Goal: Task Accomplishment & Management: Use online tool/utility

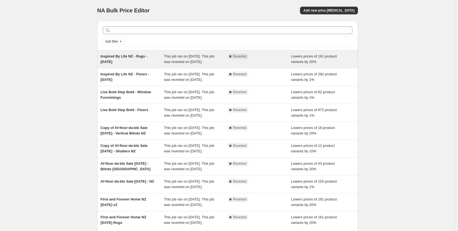
click at [126, 56] on span "Inspired By Life NZ - Rugs - [DATE]" at bounding box center [124, 59] width 47 height 10
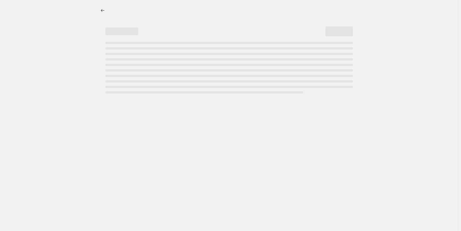
select select "percentage"
select select "no_change"
select select "product_type"
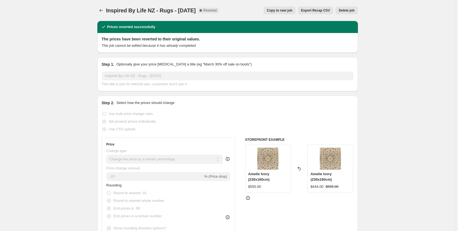
click at [282, 10] on span "Copy to new job" at bounding box center [280, 10] width 26 height 4
select select "percentage"
select select "no_change"
select select "product_type"
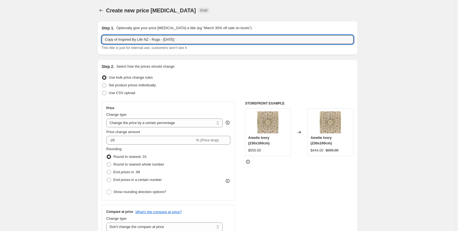
drag, startPoint x: 201, startPoint y: 39, endPoint x: 49, endPoint y: 38, distance: 152.3
paste input "Style Without Limits NZ - Rugs - September"
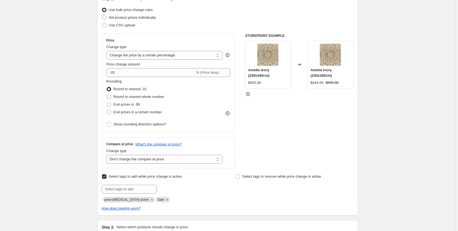
scroll to position [55, 0]
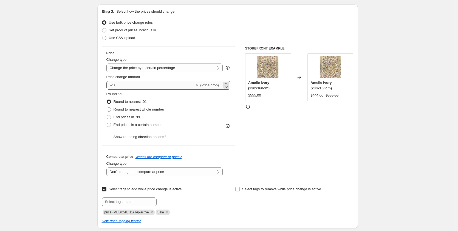
type input "Style Without Limits NZ - Rugs - [DATE]"
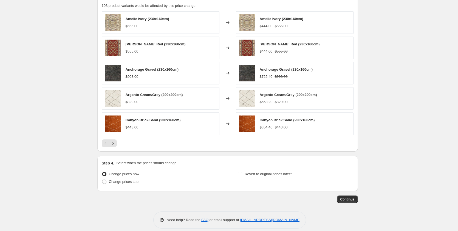
scroll to position [411, 0]
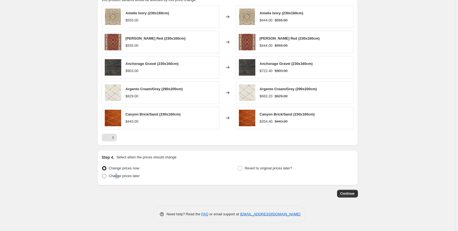
click at [117, 175] on span "Change prices later" at bounding box center [124, 175] width 31 height 4
click at [105, 176] on span at bounding box center [104, 175] width 4 height 4
click at [102, 174] on input "Change prices later" at bounding box center [102, 173] width 0 height 0
radio input "true"
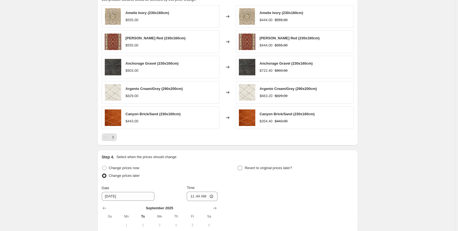
click at [241, 168] on input "Revert to original prices later?" at bounding box center [240, 168] width 4 height 4
checkbox input "true"
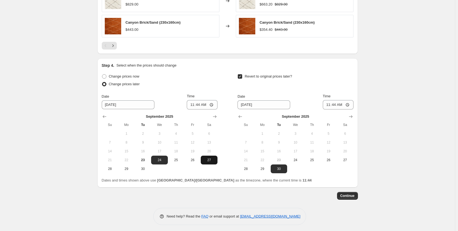
scroll to position [505, 0]
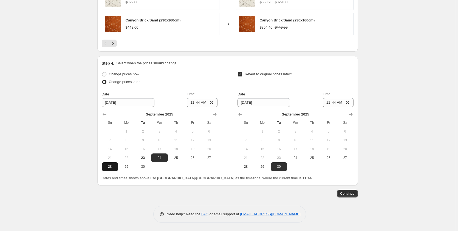
click at [111, 166] on span "28" at bounding box center [110, 166] width 12 height 4
type input "[DATE]"
click at [194, 103] on input "11:44" at bounding box center [202, 102] width 31 height 9
type input "00:01"
click at [354, 113] on icon "Show next month, October 2025" at bounding box center [350, 113] width 5 height 5
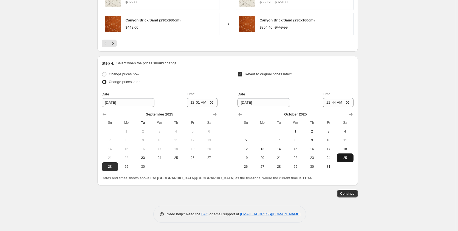
click at [347, 156] on span "25" at bounding box center [345, 157] width 12 height 4
type input "[DATE]"
click at [329, 102] on input "11:44" at bounding box center [338, 102] width 31 height 9
type input "23:59"
click at [345, 193] on span "Continue" at bounding box center [348, 193] width 14 height 4
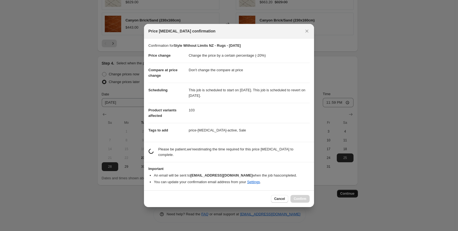
scroll to position [0, 0]
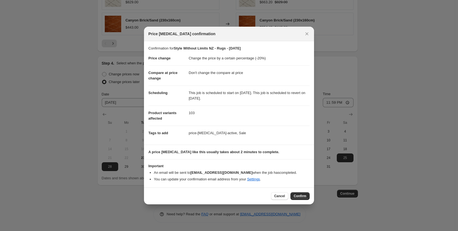
click at [224, 171] on b "[EMAIL_ADDRESS][DOMAIN_NAME]" at bounding box center [221, 172] width 62 height 4
click at [301, 194] on button "Confirm" at bounding box center [300, 196] width 19 height 8
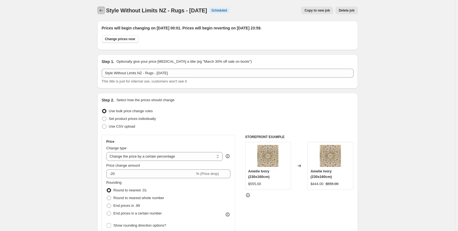
click at [103, 11] on icon "Price change jobs" at bounding box center [101, 10] width 5 height 5
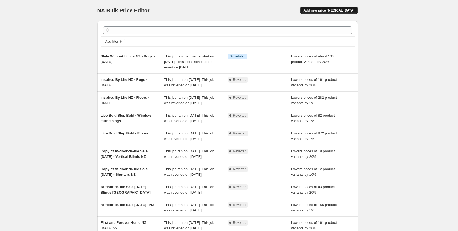
click at [329, 10] on span "Add new price [MEDICAL_DATA]" at bounding box center [329, 10] width 51 height 4
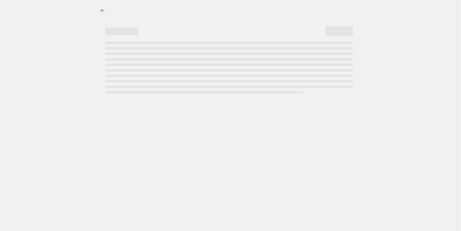
select select "percentage"
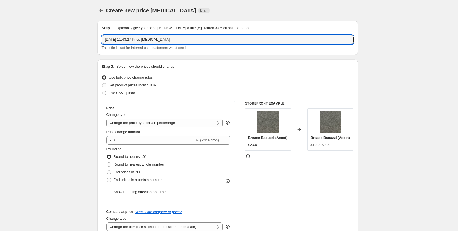
drag, startPoint x: 169, startPoint y: 41, endPoint x: 63, endPoint y: 40, distance: 106.2
paste input "Style Without Limits NZ - Floors - [DATE]"
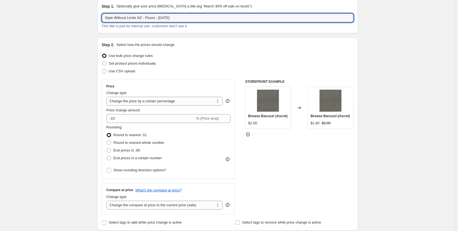
scroll to position [55, 0]
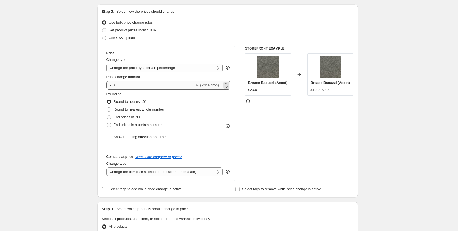
type input "Style Without Limits NZ - Floors - [DATE]"
click at [126, 85] on input "-10" at bounding box center [150, 85] width 89 height 9
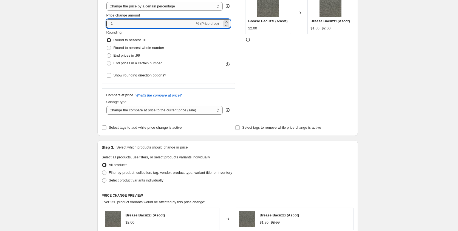
scroll to position [137, 0]
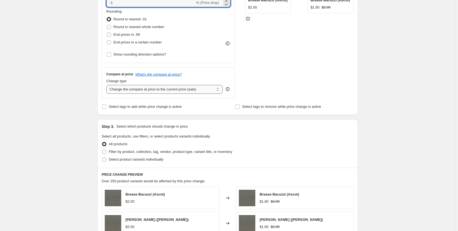
type input "-1"
click at [180, 91] on select "Change the compare at price to the current price (sale) Change the compare at p…" at bounding box center [164, 89] width 117 height 9
select select "no_change"
click at [108, 85] on select "Change the compare at price to the current price (sale) Change the compare at p…" at bounding box center [164, 89] width 117 height 9
click at [131, 106] on span "Select tags to add while price change is active" at bounding box center [145, 106] width 73 height 4
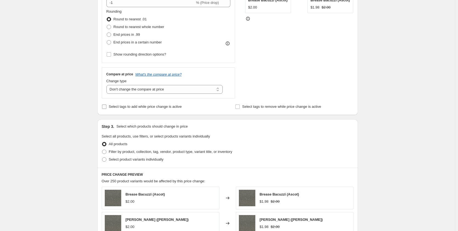
click at [106, 106] on input "Select tags to add while price change is active" at bounding box center [104, 106] width 4 height 4
checkbox input "true"
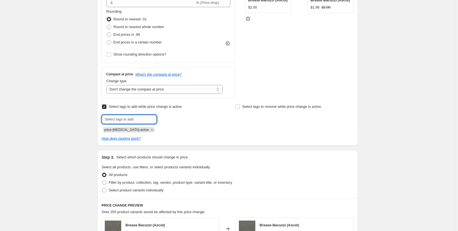
click at [148, 121] on input "text" at bounding box center [129, 119] width 55 height 9
type input "Sale"
click at [169, 117] on span "Add Sale" at bounding box center [168, 118] width 14 height 4
click at [145, 118] on input "text" at bounding box center [129, 119] width 55 height 9
paste input "Style Without Limits"
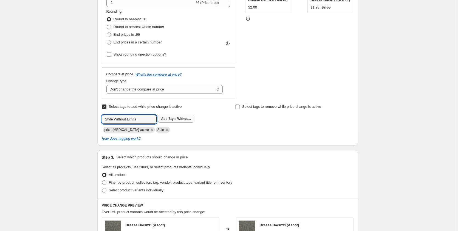
type input "Style Without Limits"
click at [180, 120] on span "Style Withou..." at bounding box center [180, 119] width 23 height 4
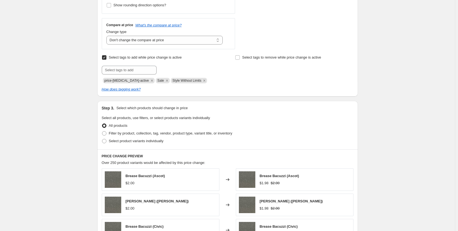
scroll to position [192, 0]
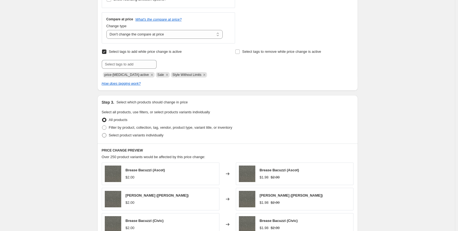
click at [148, 136] on span "Select product variants individually" at bounding box center [136, 135] width 55 height 4
click at [102, 133] on input "Select product variants individually" at bounding box center [102, 133] width 0 height 0
radio input "true"
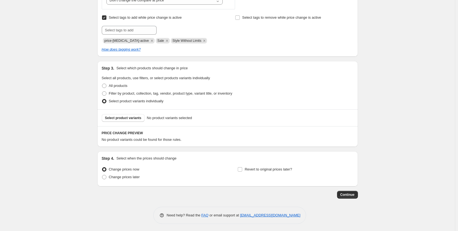
scroll to position [228, 0]
click at [124, 117] on span "Select product variants" at bounding box center [123, 116] width 37 height 4
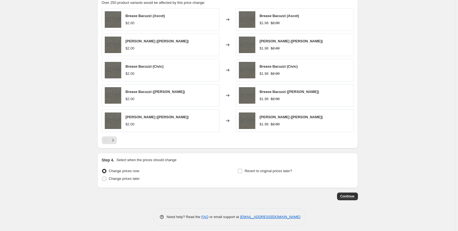
scroll to position [366, 0]
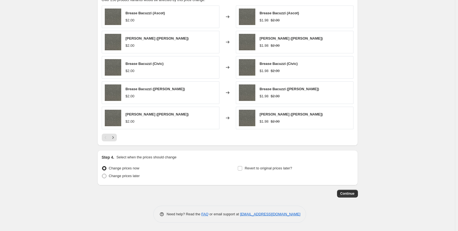
click at [121, 175] on span "Change prices later" at bounding box center [124, 175] width 31 height 4
click at [102, 174] on input "Change prices later" at bounding box center [102, 173] width 0 height 0
radio input "true"
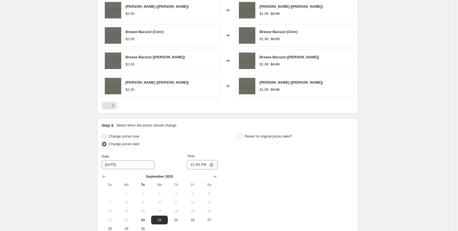
scroll to position [448, 0]
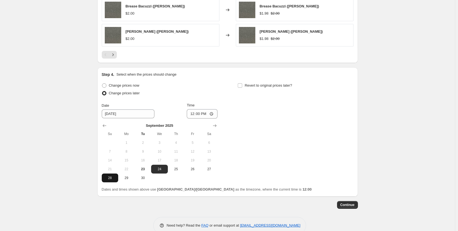
click at [108, 178] on span "28" at bounding box center [110, 177] width 12 height 4
type input "[DATE]"
click at [194, 115] on input "12:00" at bounding box center [202, 113] width 31 height 9
type input "00:01"
click at [242, 86] on input "Revert to original prices later?" at bounding box center [240, 85] width 4 height 4
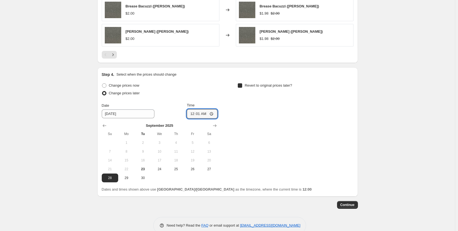
checkbox input "true"
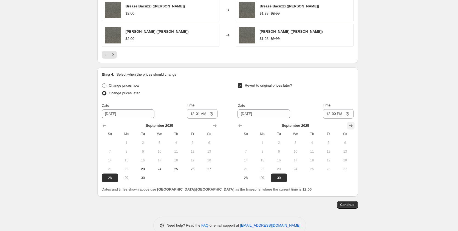
click at [354, 125] on icon "Show next month, October 2025" at bounding box center [350, 125] width 5 height 5
click at [344, 169] on span "25" at bounding box center [345, 169] width 12 height 4
type input "[DATE]"
click at [329, 115] on input "12:00" at bounding box center [338, 113] width 31 height 9
type input "23:59"
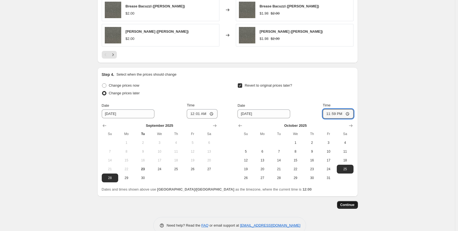
click at [351, 204] on span "Continue" at bounding box center [348, 204] width 14 height 4
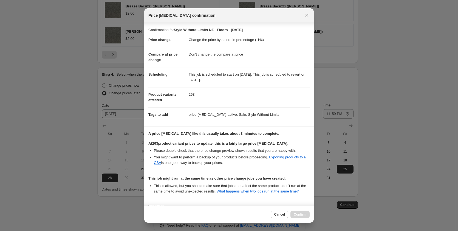
scroll to position [44, 0]
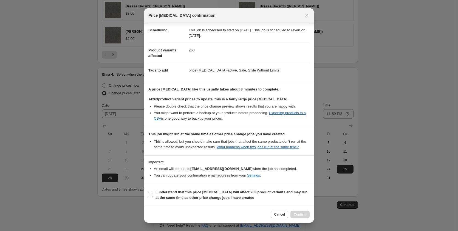
click at [151, 195] on input "I understand that this price [MEDICAL_DATA] will affect 263 product variants an…" at bounding box center [151, 194] width 4 height 4
checkbox input "true"
click at [304, 214] on span "Confirm" at bounding box center [300, 214] width 13 height 4
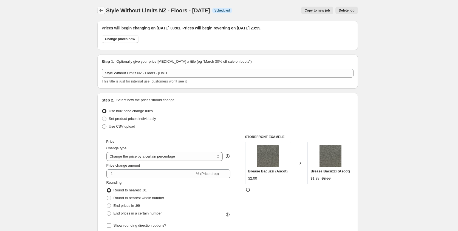
click at [100, 9] on icon "Price change jobs" at bounding box center [101, 10] width 5 height 5
